Goal: Navigation & Orientation: Find specific page/section

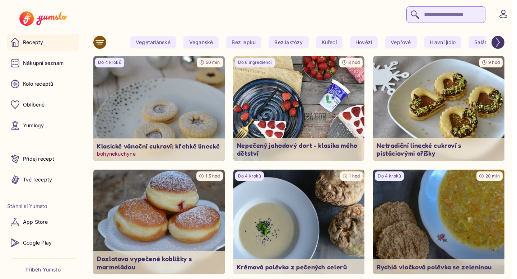
scroll to position [11, 0]
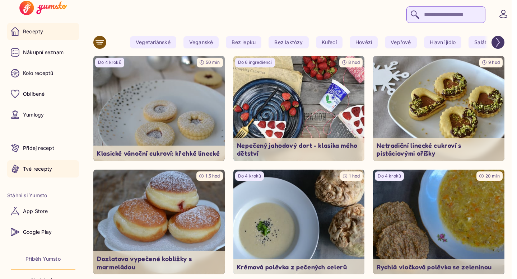
click at [41, 172] on p "Tvé recepty" at bounding box center [37, 169] width 29 height 7
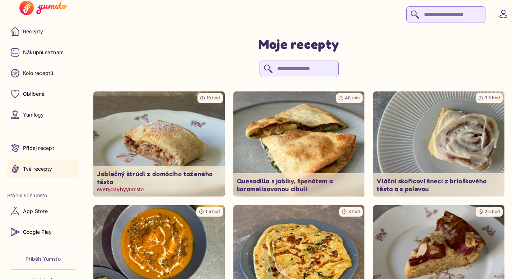
click at [195, 127] on img at bounding box center [159, 144] width 138 height 110
